Goal: Task Accomplishment & Management: Complete application form

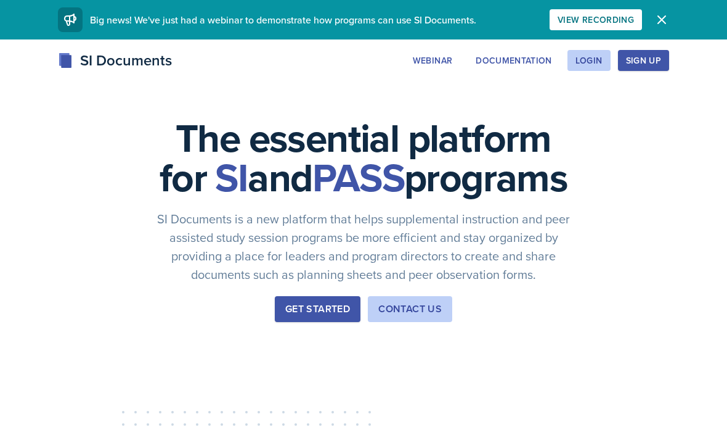
click at [591, 64] on div "Login" at bounding box center [589, 60] width 27 height 10
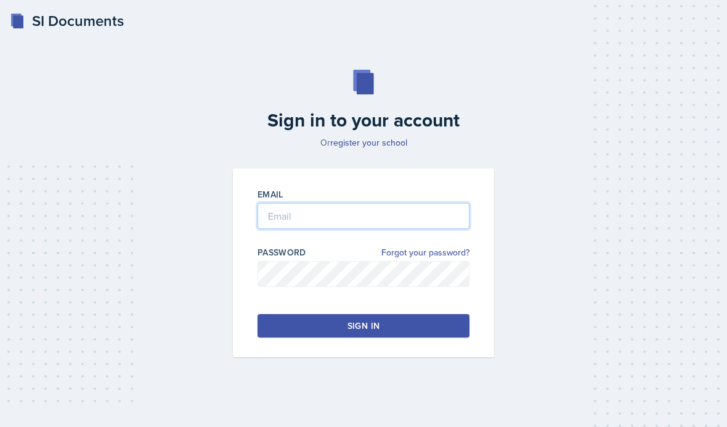
click at [406, 217] on input "email" at bounding box center [364, 216] width 212 height 26
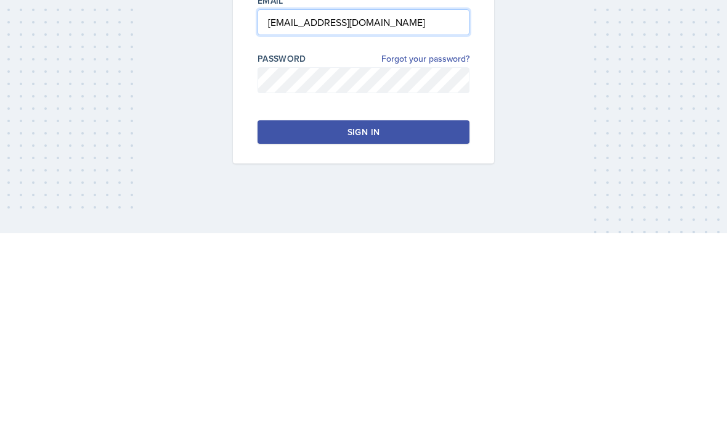
type input "[EMAIL_ADDRESS][DOMAIN_NAME]"
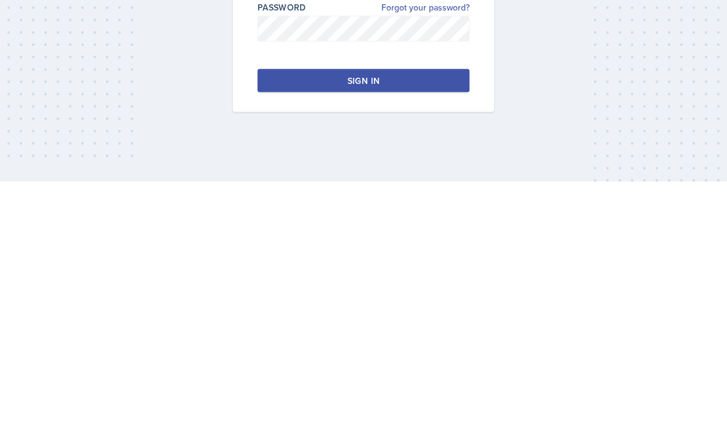
click at [417, 314] on button "Sign in" at bounding box center [364, 325] width 212 height 23
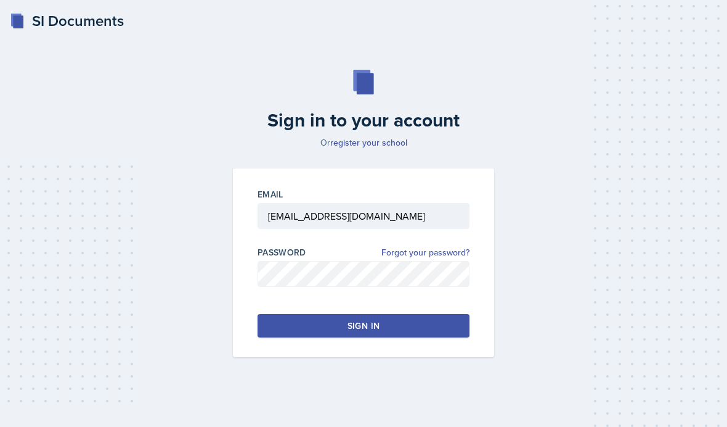
click at [382, 148] on link "register your school" at bounding box center [368, 142] width 77 height 12
